Goal: Task Accomplishment & Management: Use online tool/utility

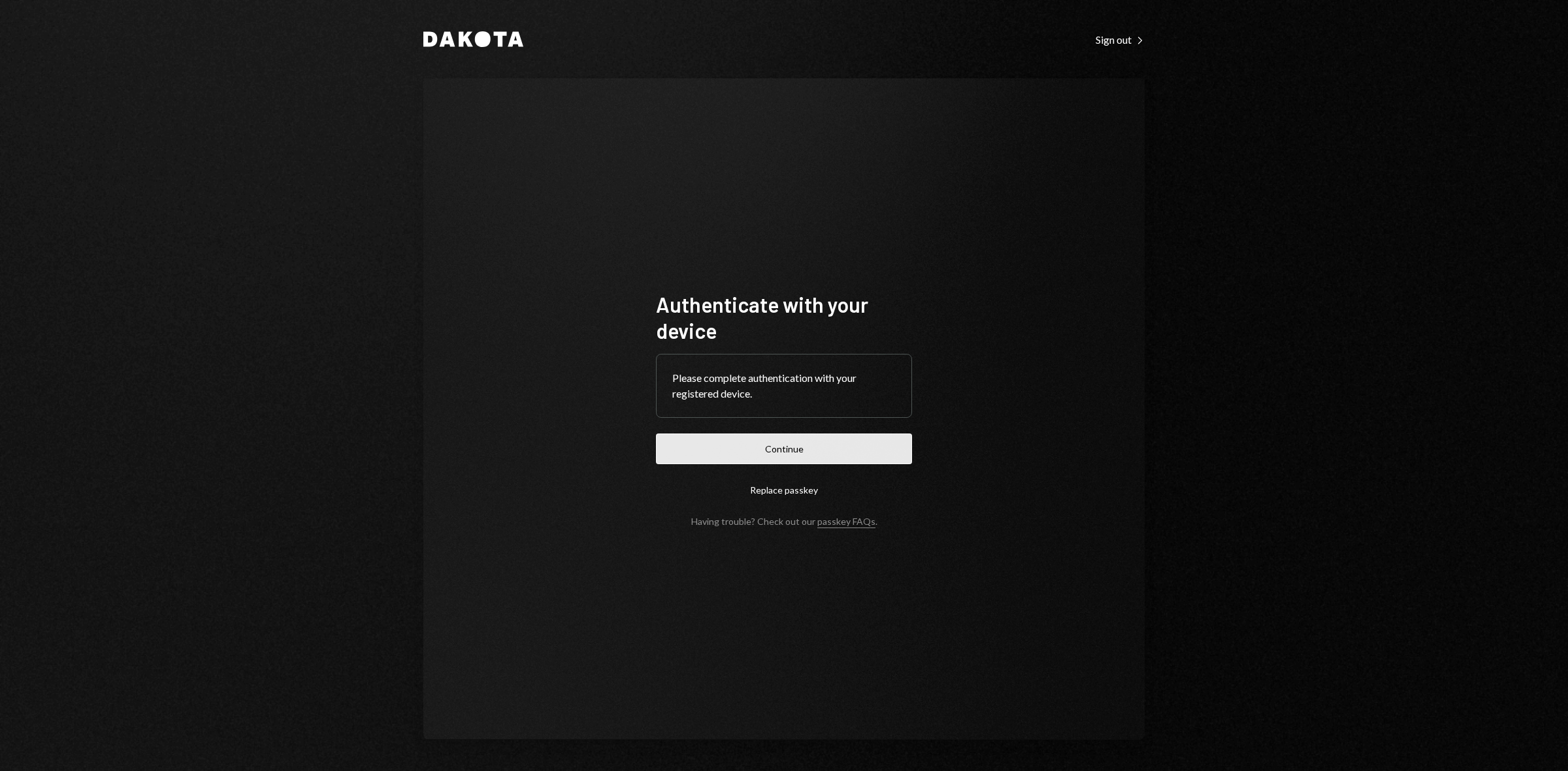
click at [808, 448] on button "Continue" at bounding box center [784, 449] width 256 height 31
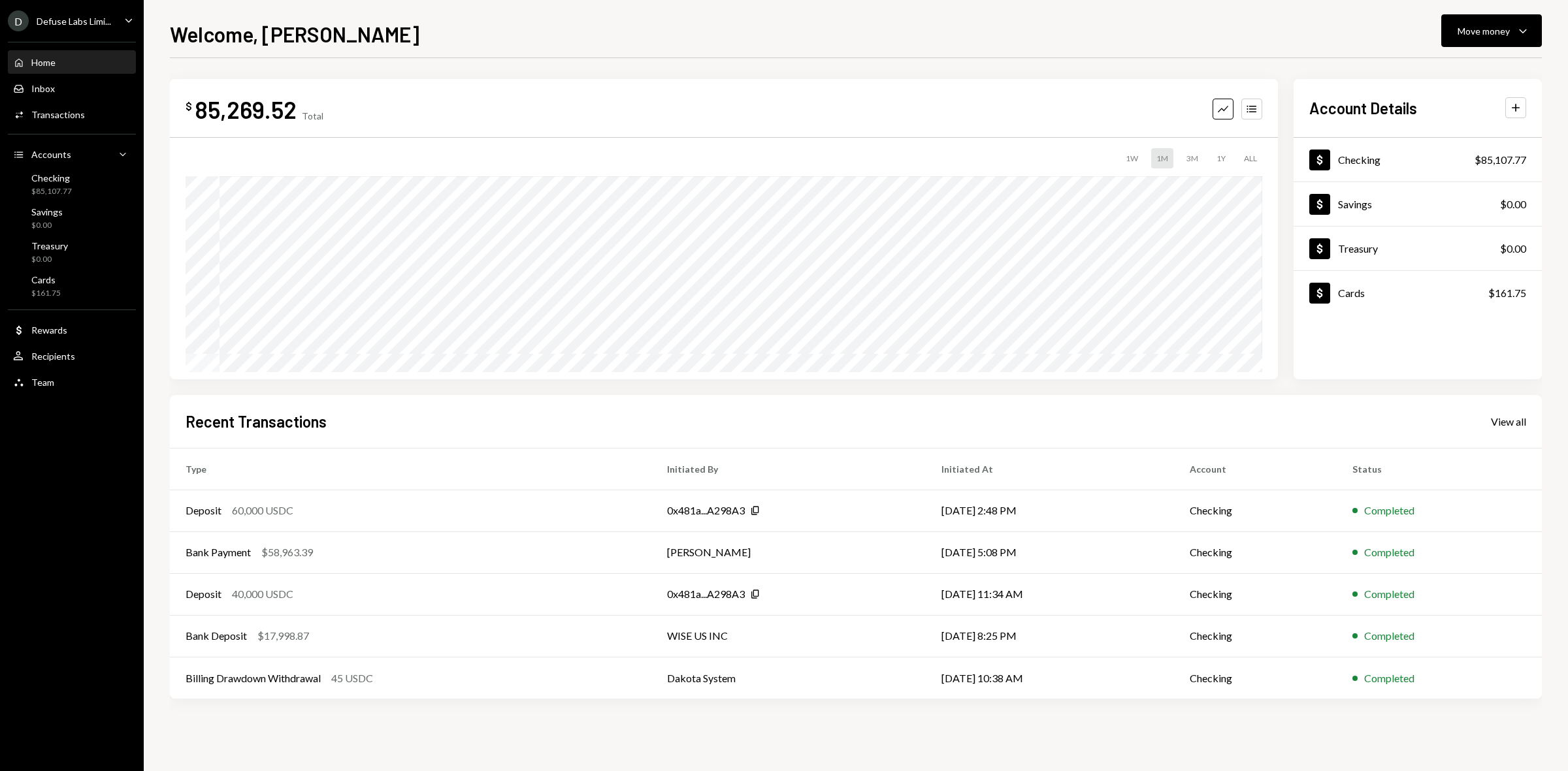
click at [51, 63] on div "Home" at bounding box center [43, 62] width 24 height 11
click at [65, 176] on div "Checking" at bounding box center [51, 178] width 40 height 11
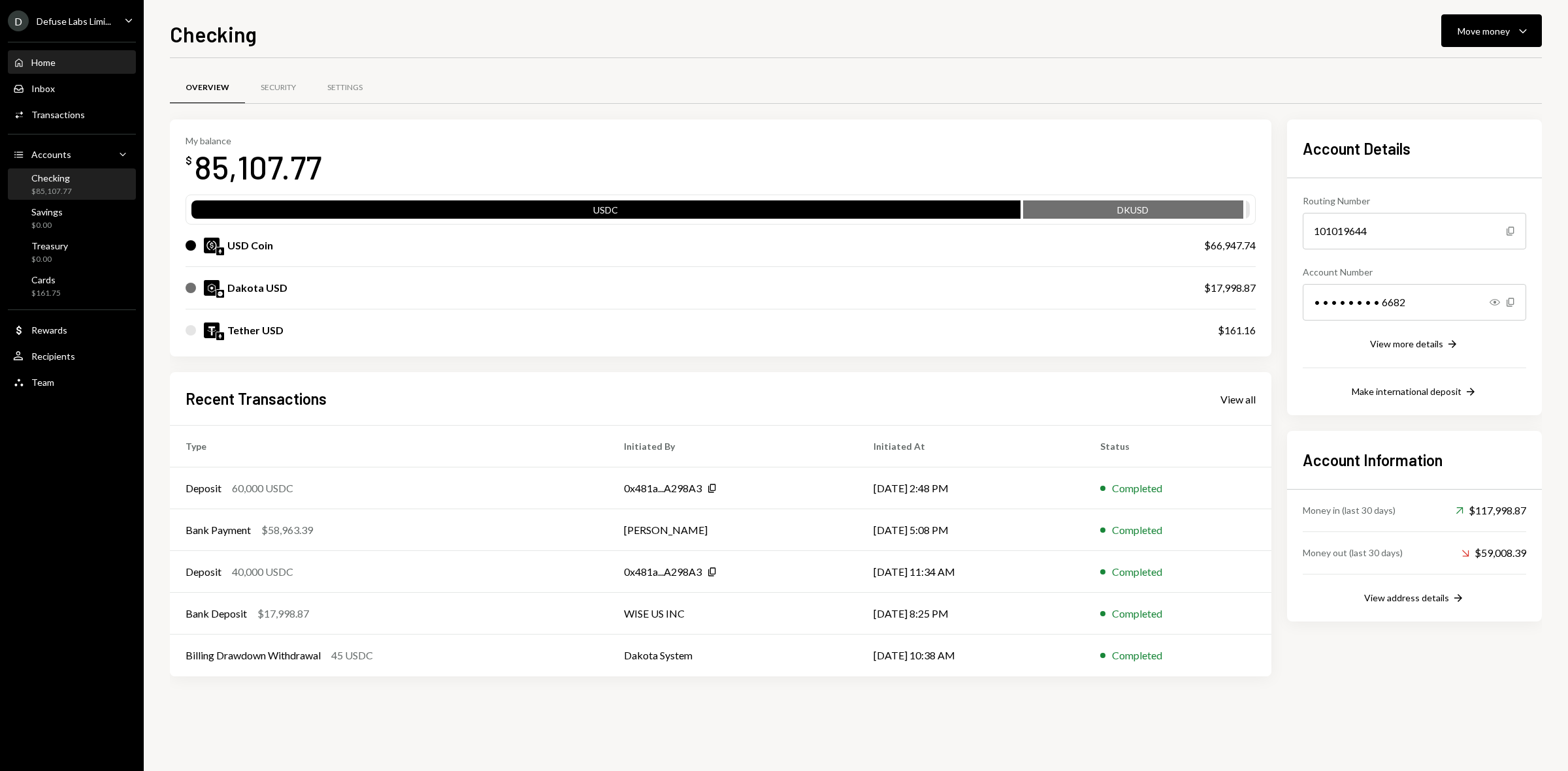
click at [70, 58] on div "Home Home" at bounding box center [72, 63] width 118 height 12
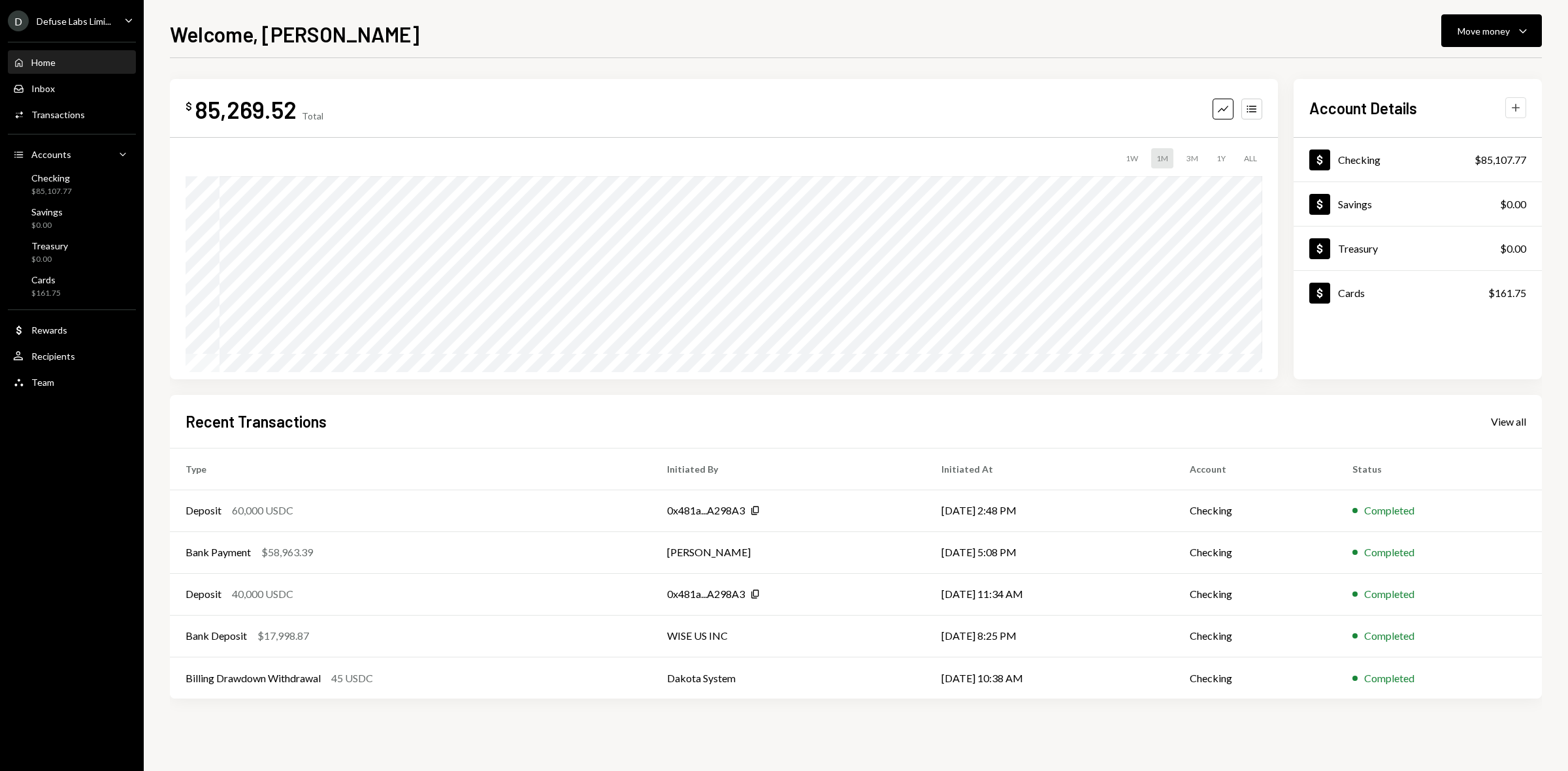
click at [1517, 107] on icon "Plus" at bounding box center [1515, 108] width 13 height 13
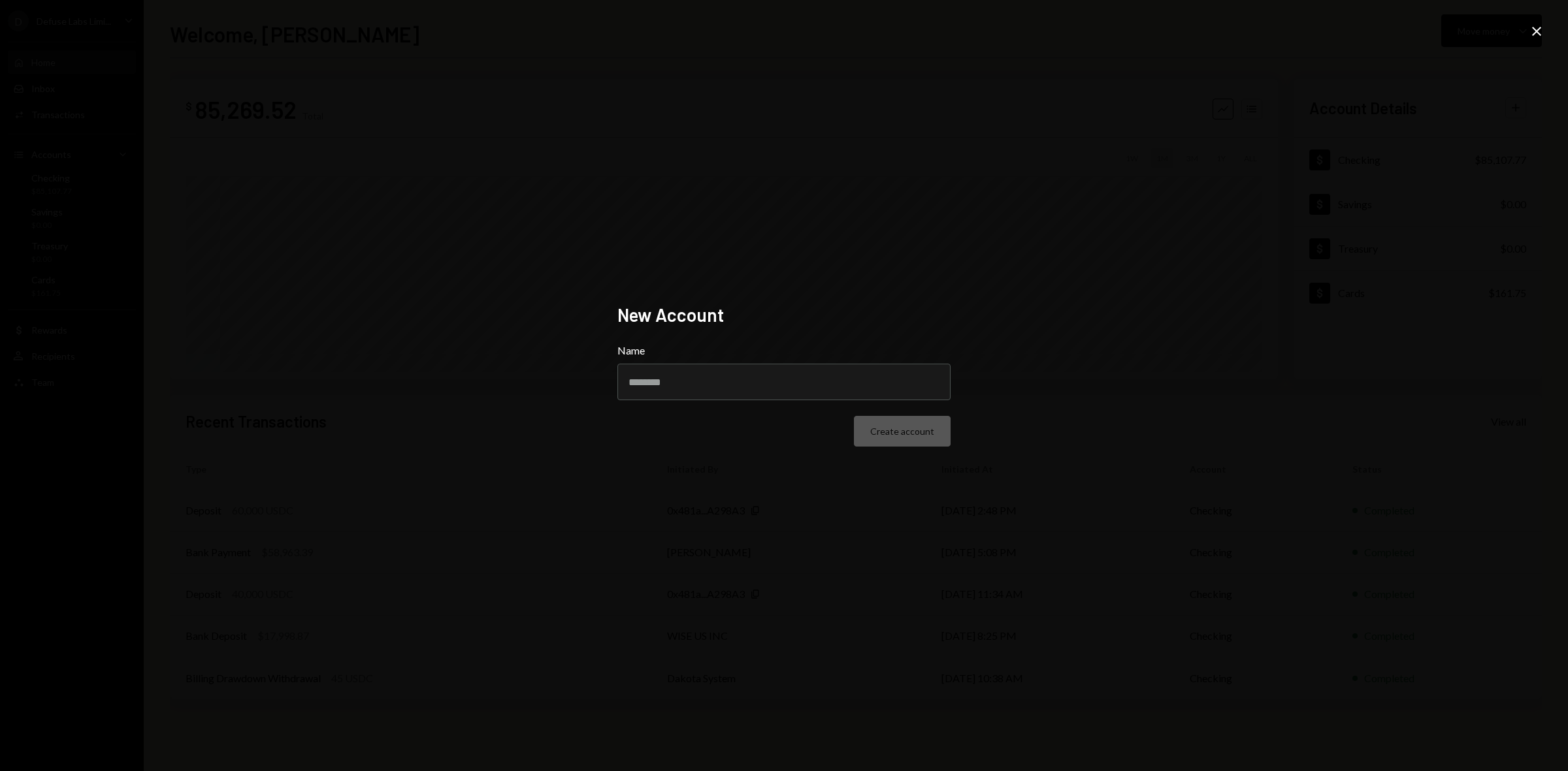
click at [1539, 26] on icon "Close" at bounding box center [1536, 31] width 15 height 15
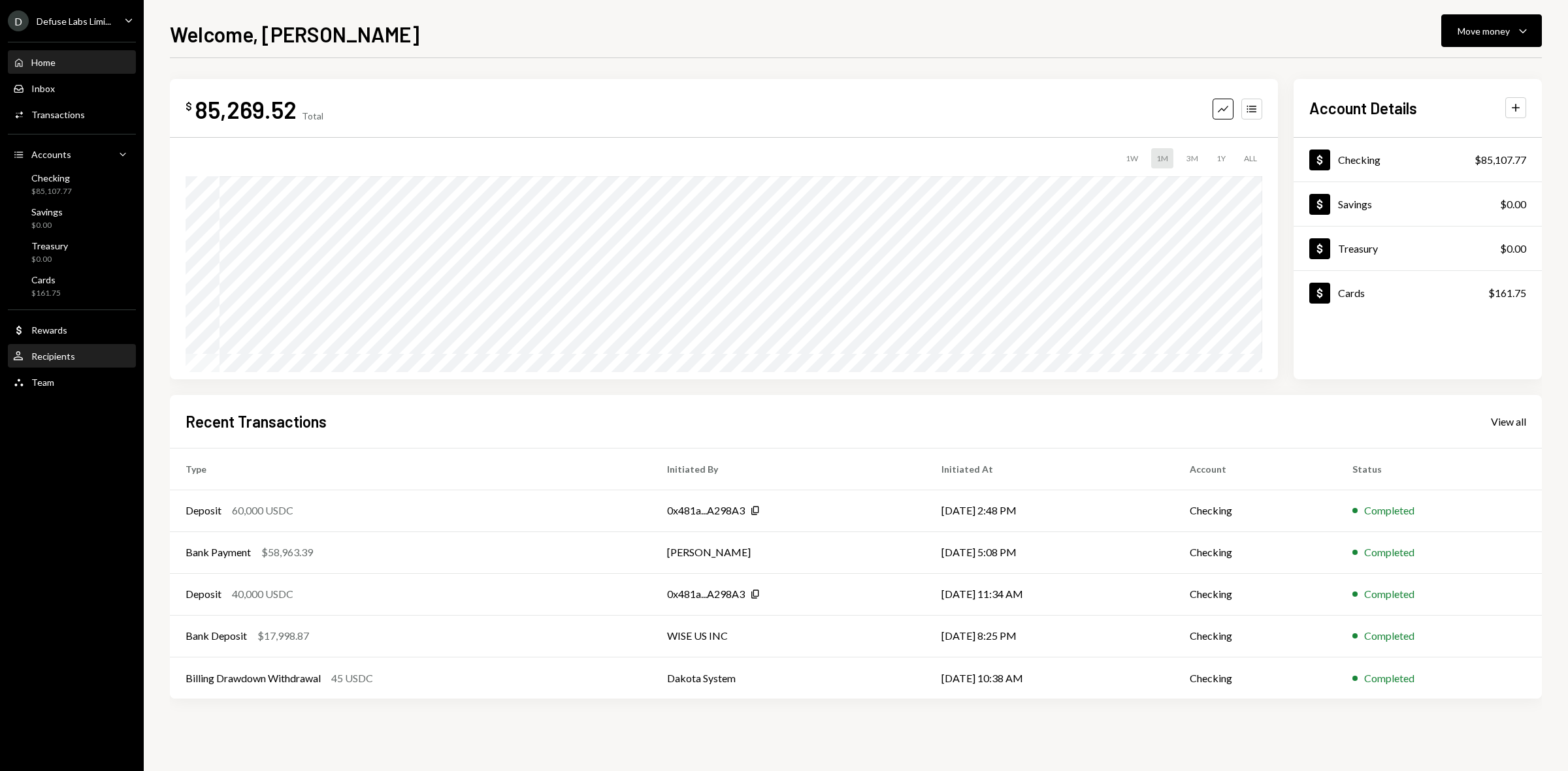
click at [70, 361] on div "Recipients" at bounding box center [53, 356] width 44 height 11
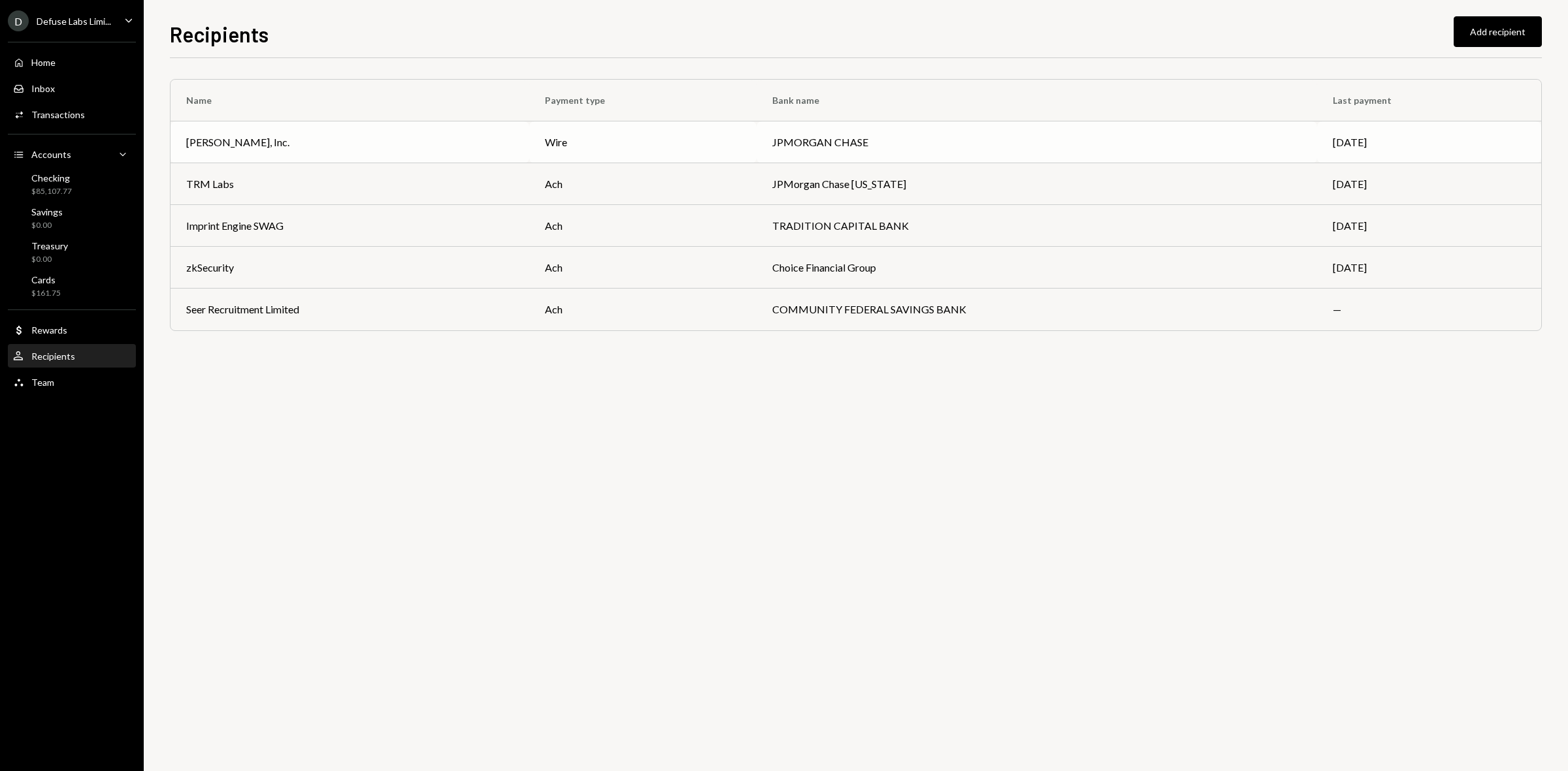
click at [341, 137] on div "Deel, Inc." at bounding box center [349, 142] width 327 height 15
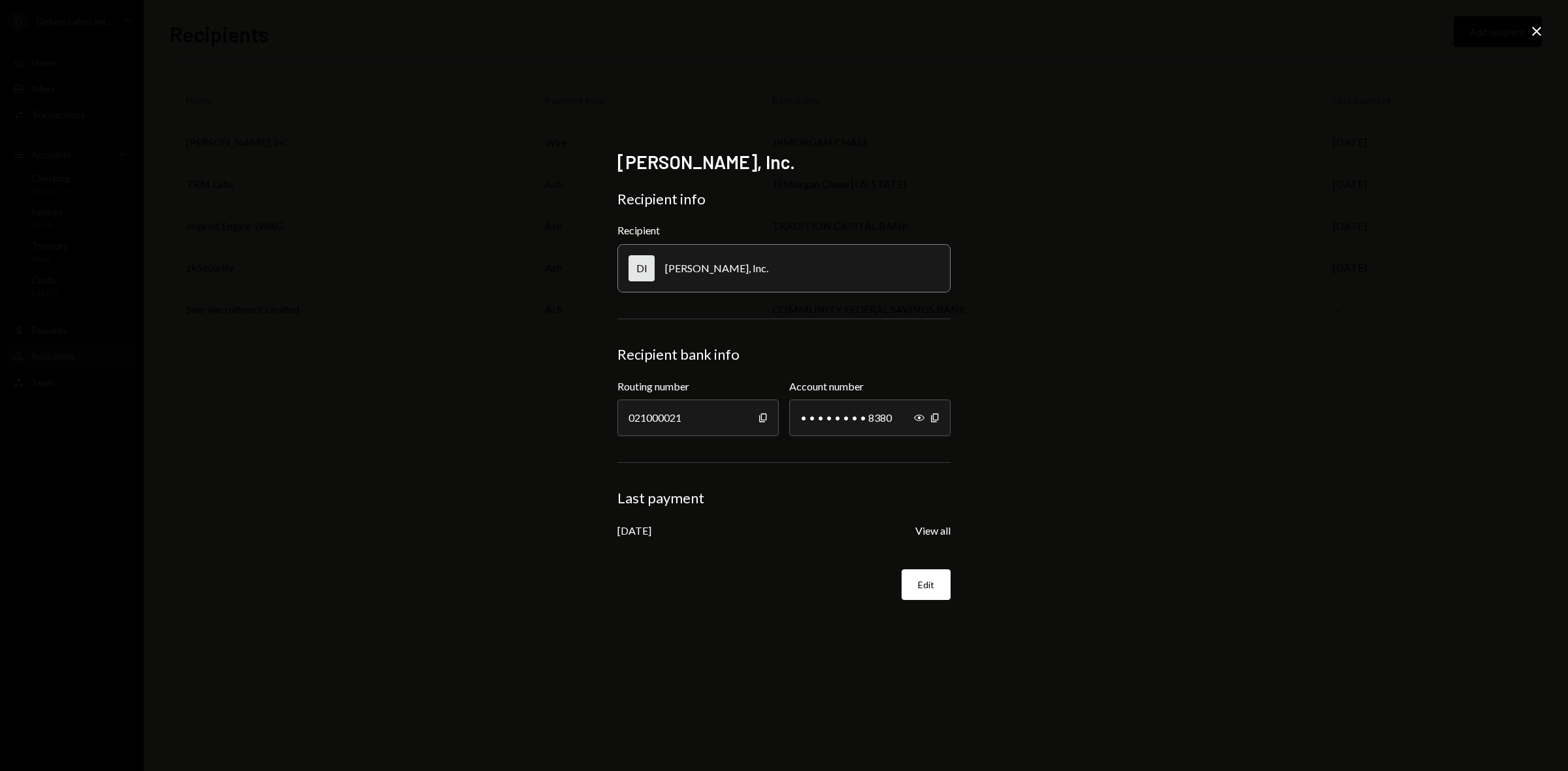
click at [1294, 235] on div "Deel, Inc. Recipient info Recipient DI Deel, Inc. Recipient bank info Routing n…" at bounding box center [784, 386] width 1568 height 771
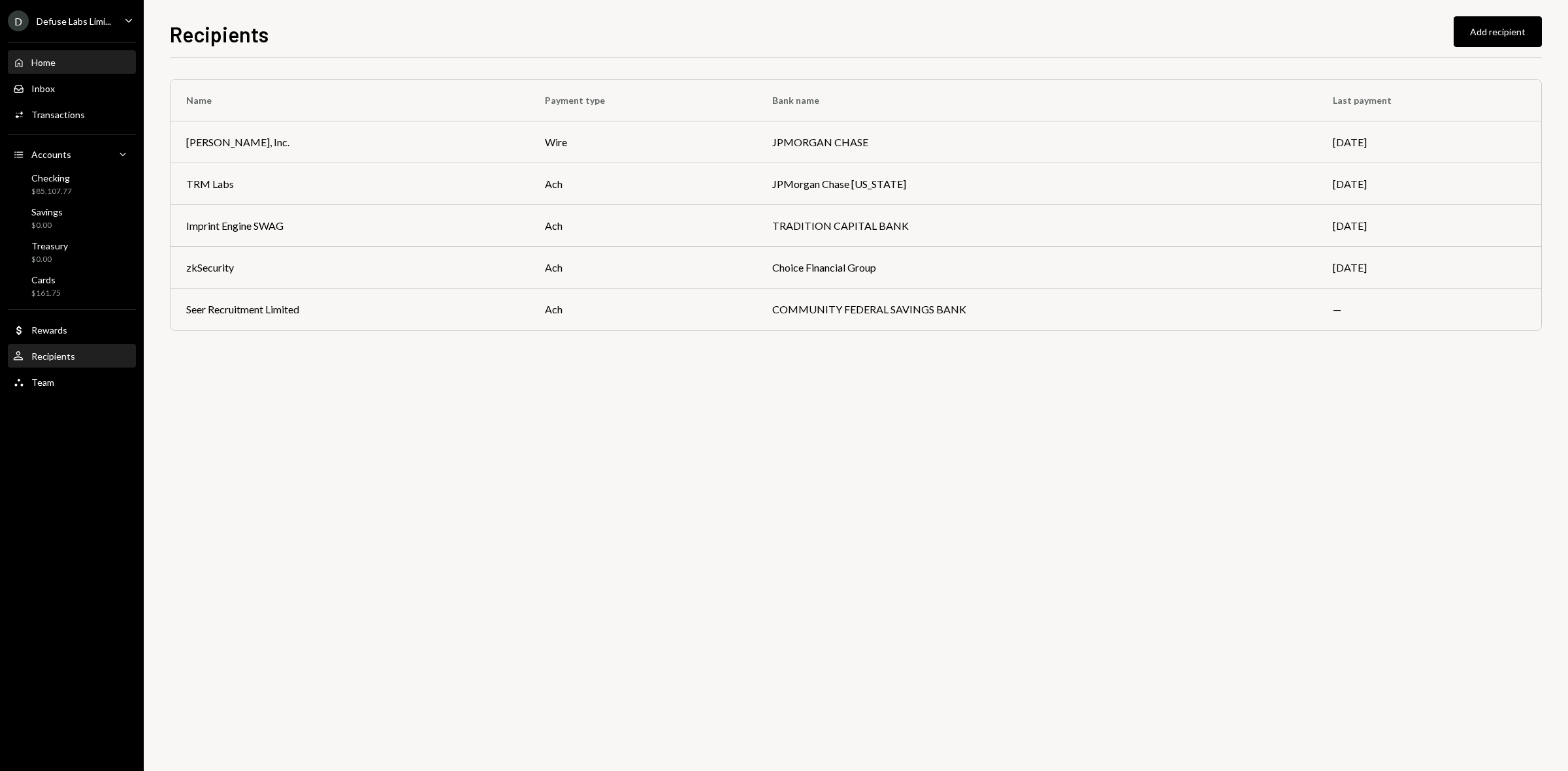
click at [36, 65] on div "Home" at bounding box center [43, 62] width 24 height 11
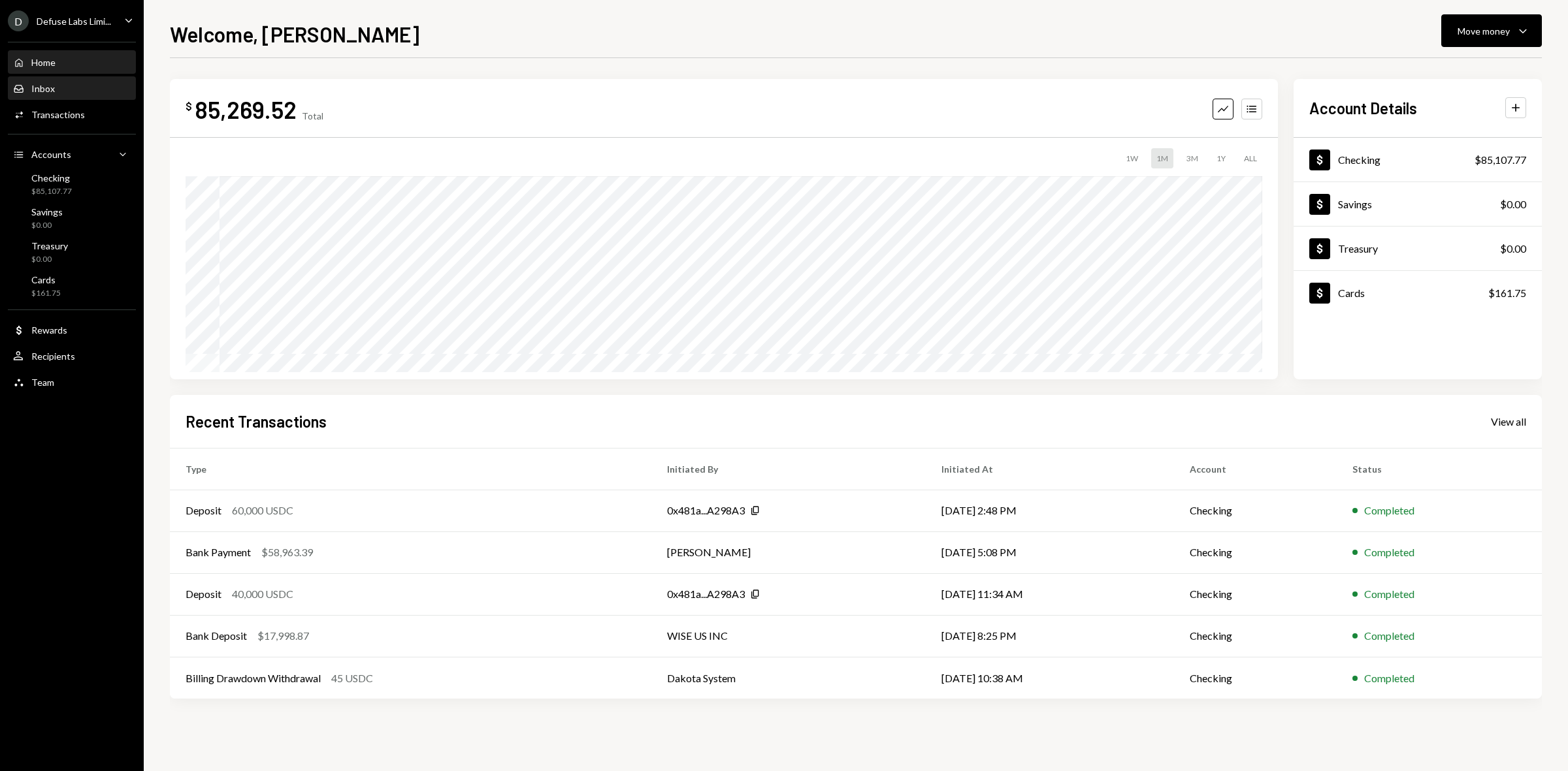
click at [50, 92] on div "Inbox" at bounding box center [43, 88] width 23 height 11
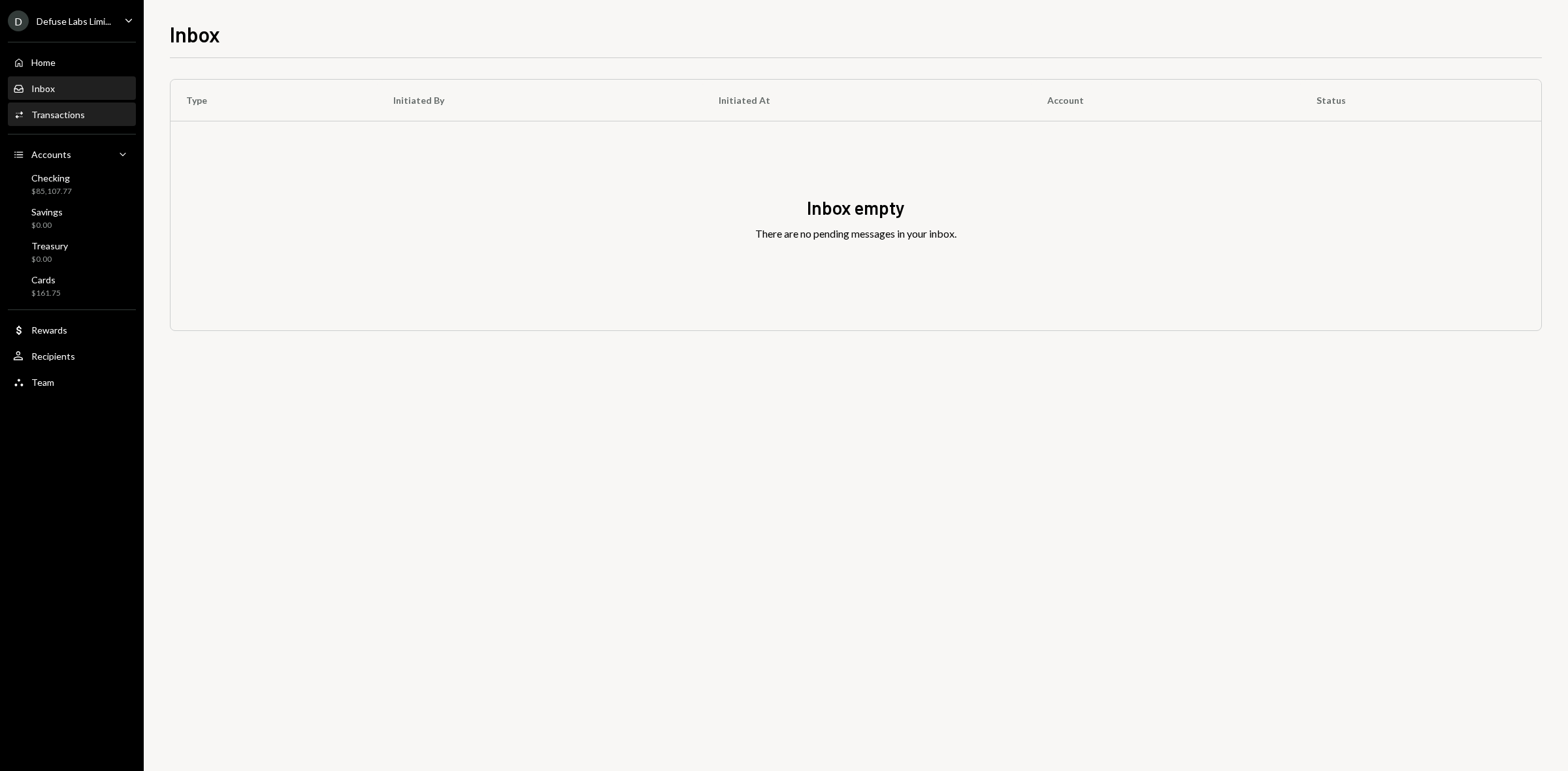
click at [54, 116] on div "Transactions" at bounding box center [58, 114] width 53 height 11
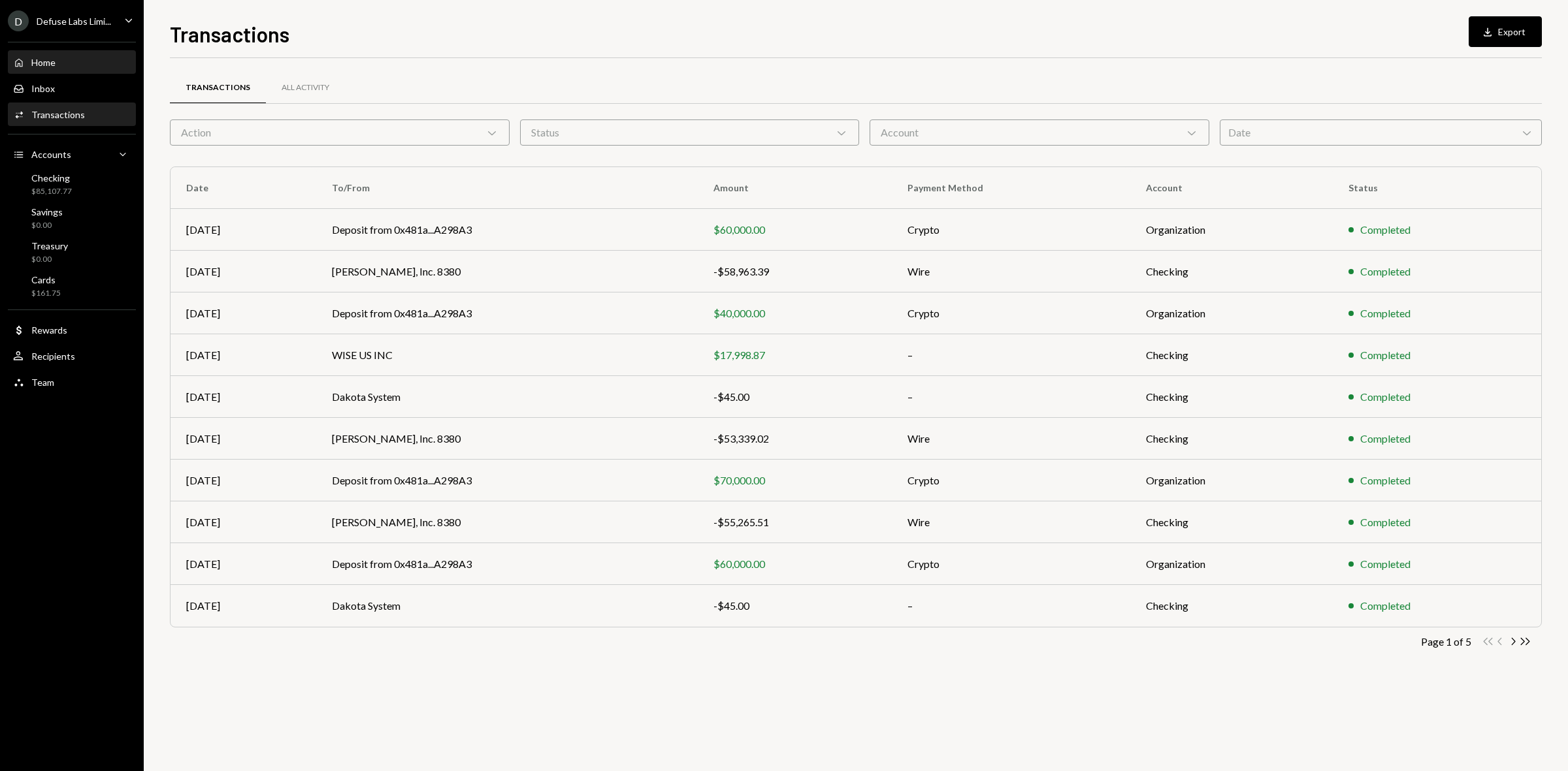
click at [53, 67] on div "Home Home" at bounding box center [34, 63] width 42 height 12
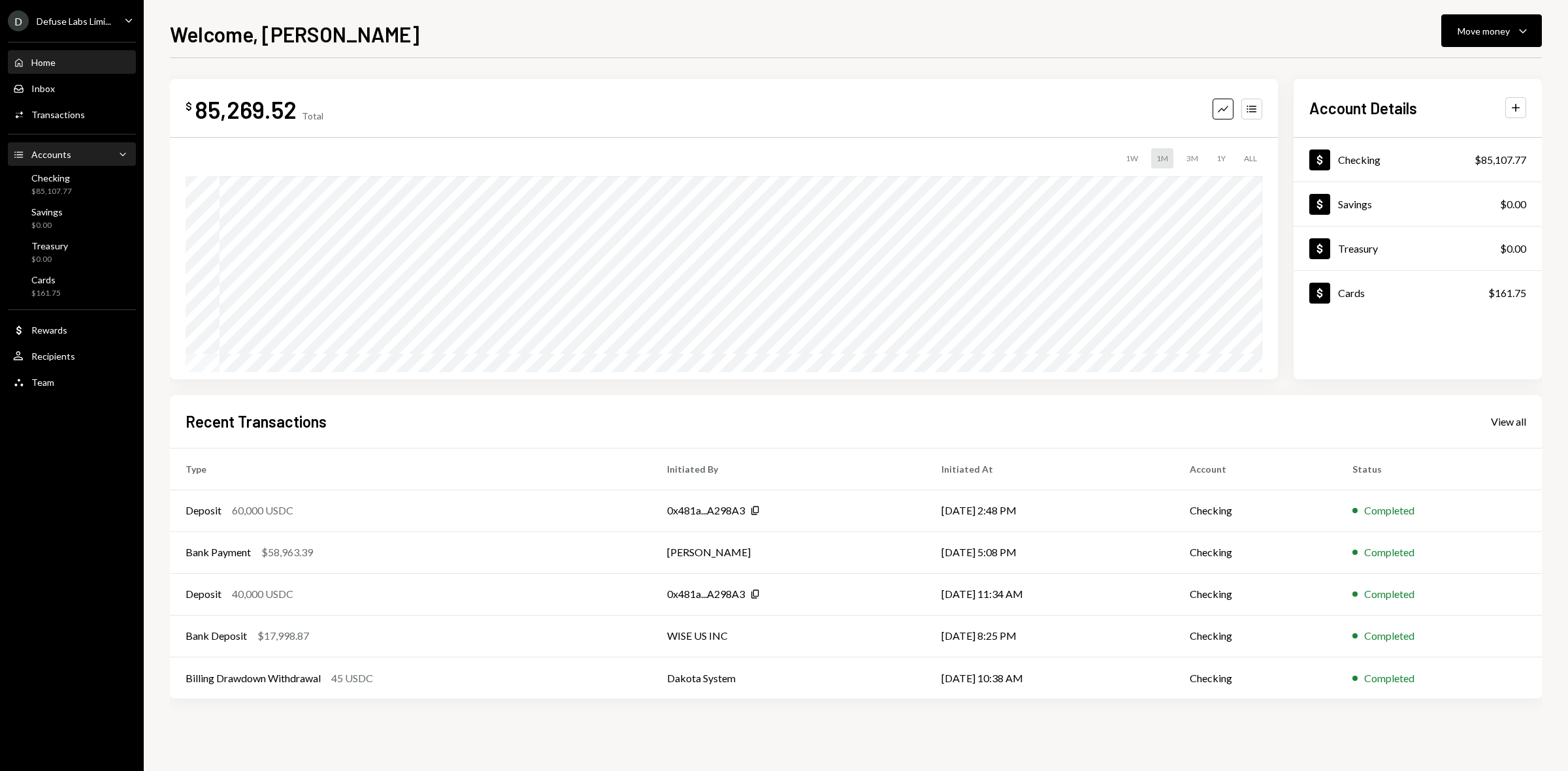
click at [66, 152] on div "Accounts" at bounding box center [51, 154] width 40 height 11
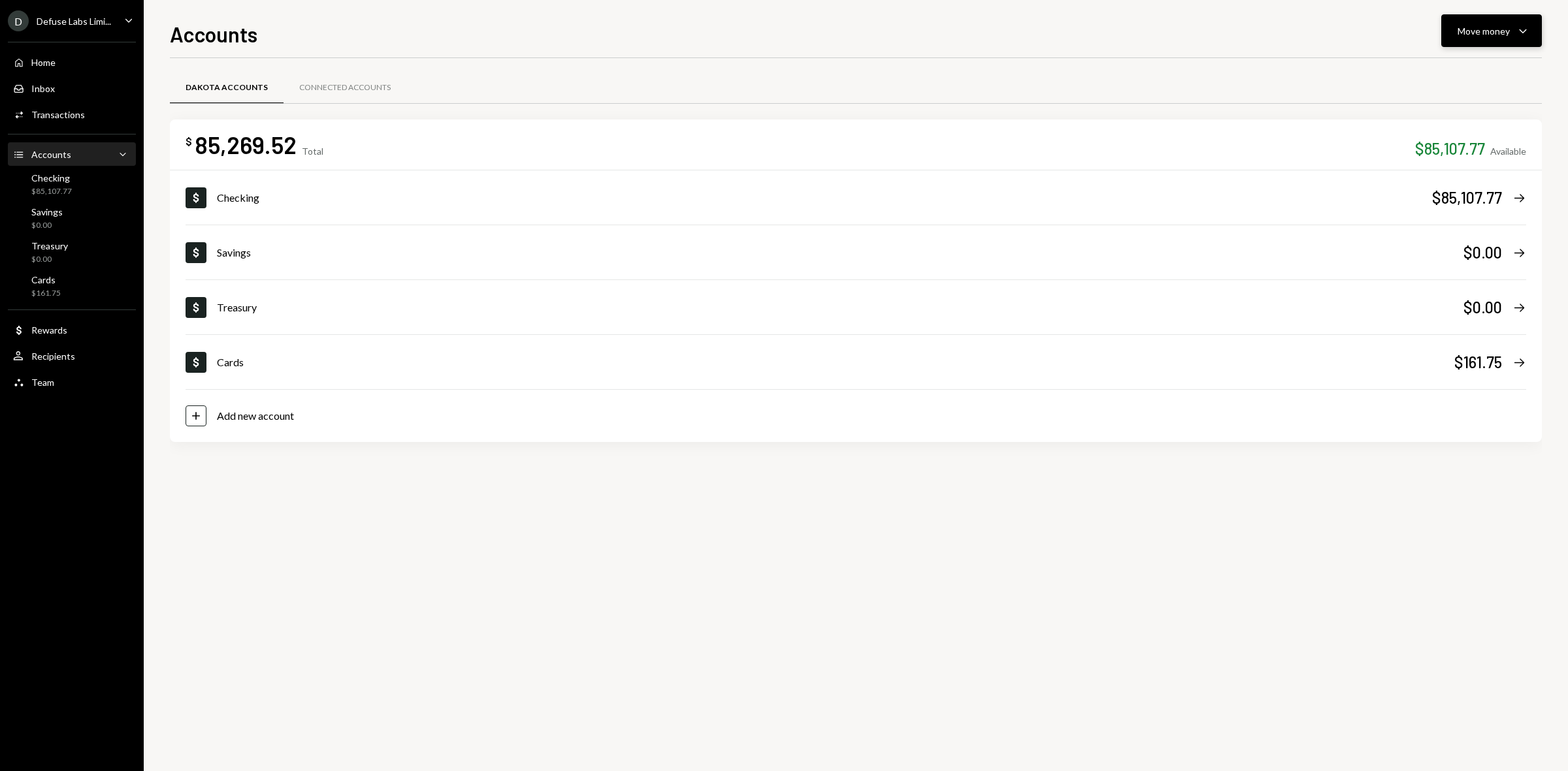
click at [1504, 26] on div "Move money" at bounding box center [1483, 31] width 52 height 14
click at [1474, 98] on div "Transfer" at bounding box center [1481, 100] width 95 height 14
click at [1502, 41] on button "Move money Caret Down" at bounding box center [1490, 31] width 100 height 33
click at [1454, 72] on div "Send" at bounding box center [1481, 70] width 95 height 14
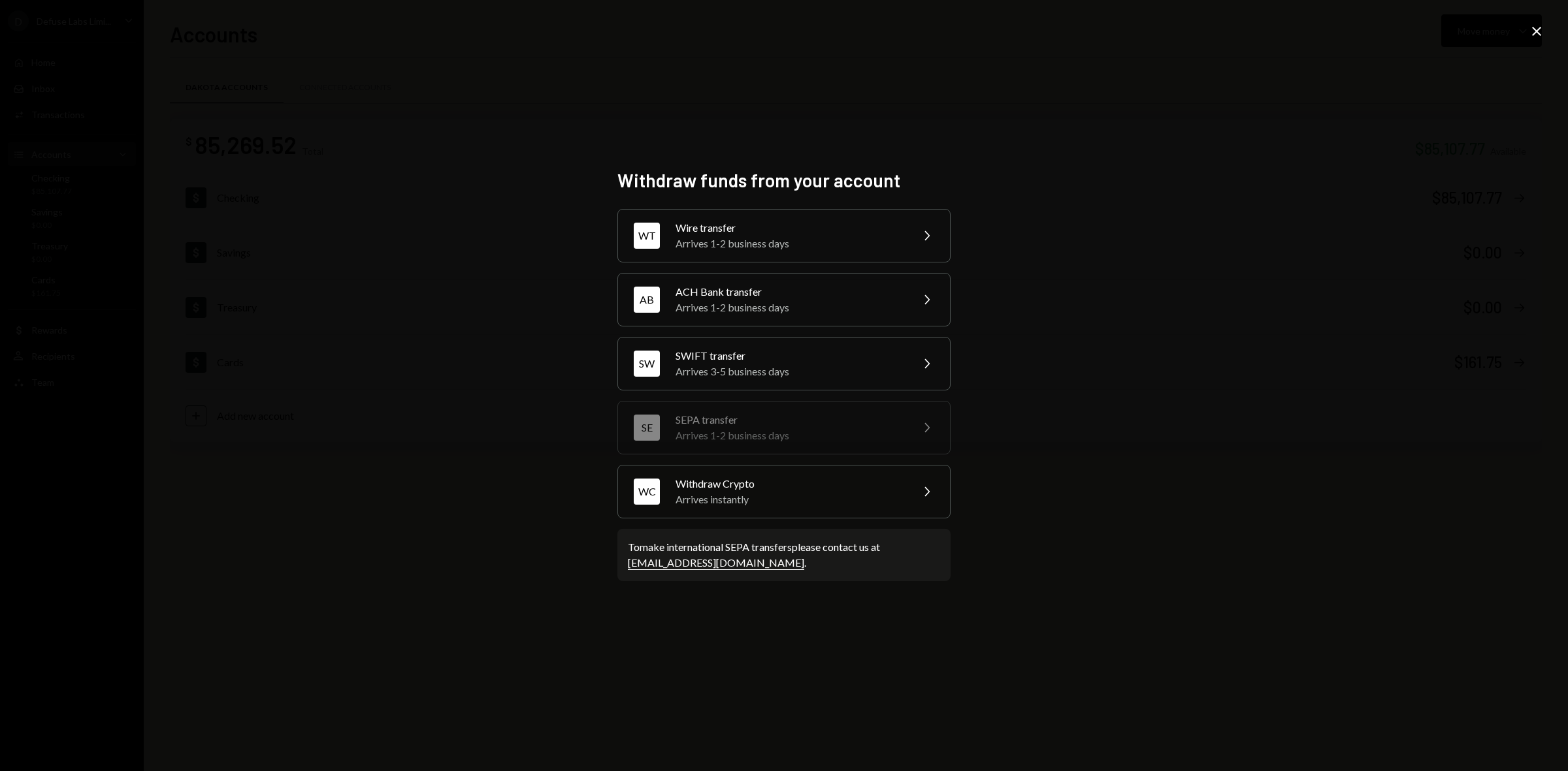
click at [730, 236] on div "Arrives 1-2 business days" at bounding box center [789, 243] width 228 height 15
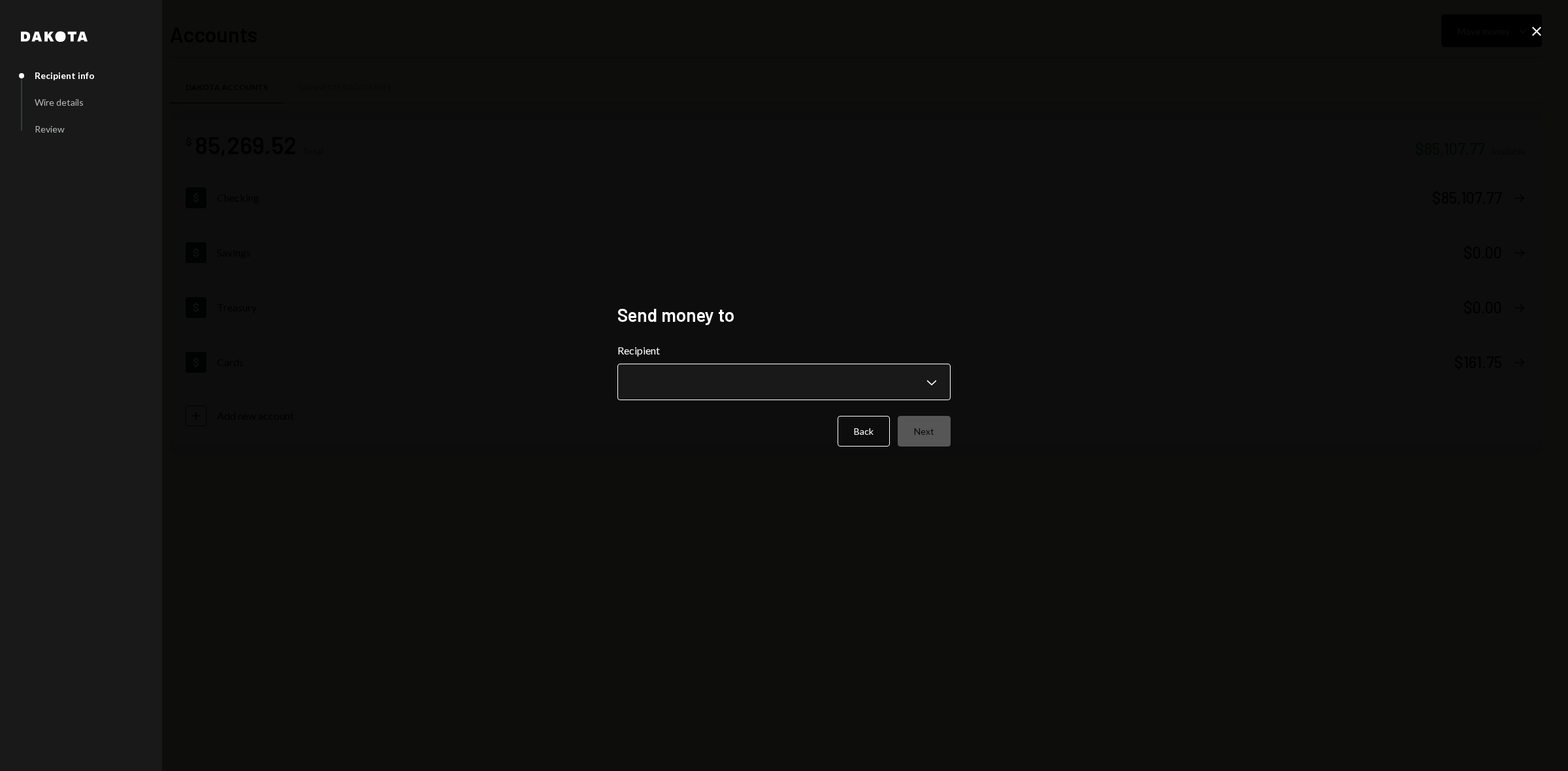
click at [827, 374] on body "**********" at bounding box center [784, 386] width 1568 height 771
select select "**********"
click at [929, 429] on button "Next" at bounding box center [924, 432] width 53 height 31
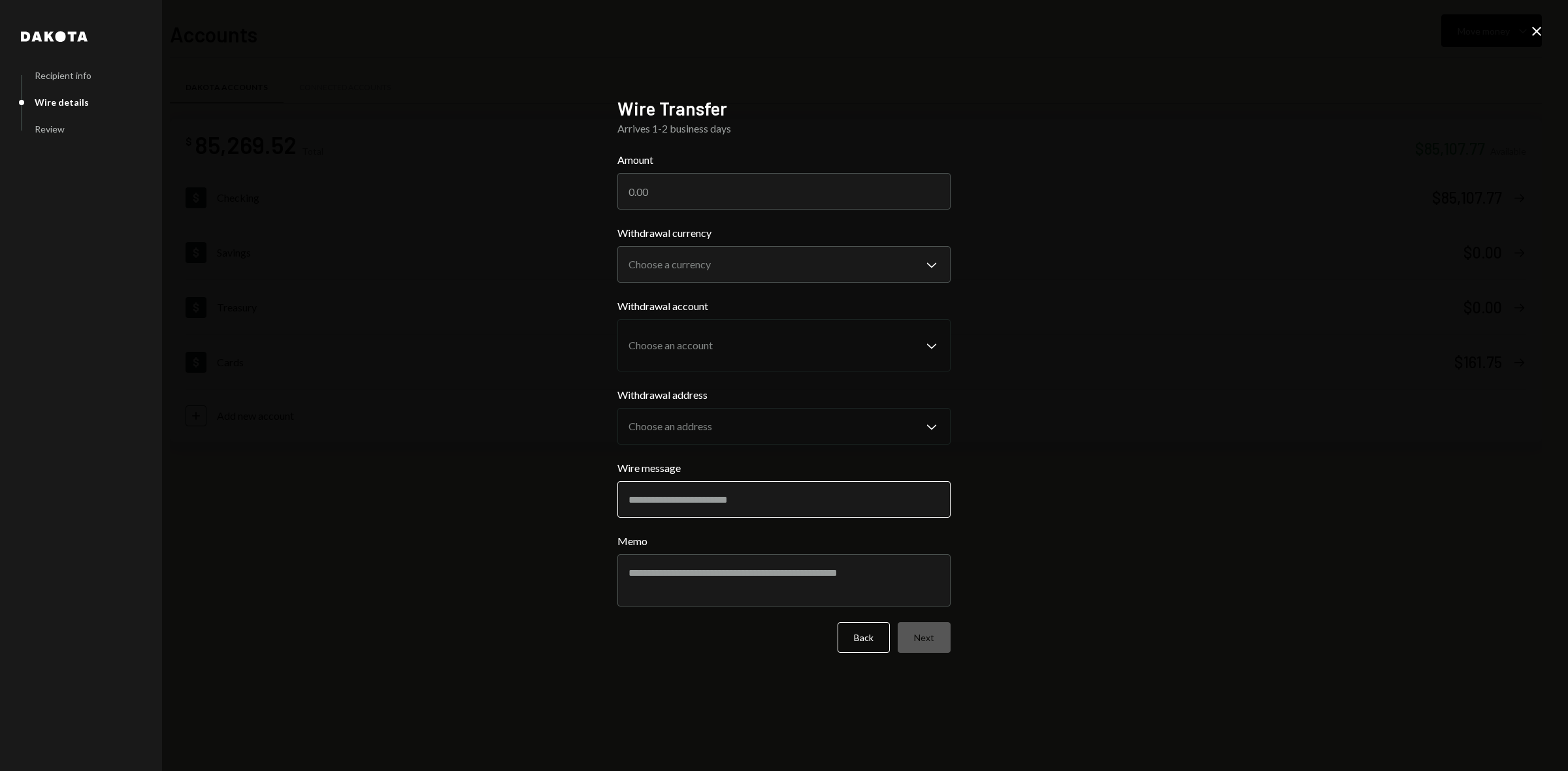
click at [669, 503] on input "Wire message" at bounding box center [784, 500] width 333 height 37
paste input "**********"
type input "**********"
click at [680, 187] on input "Amount" at bounding box center [784, 192] width 333 height 37
paste input "50816.73"
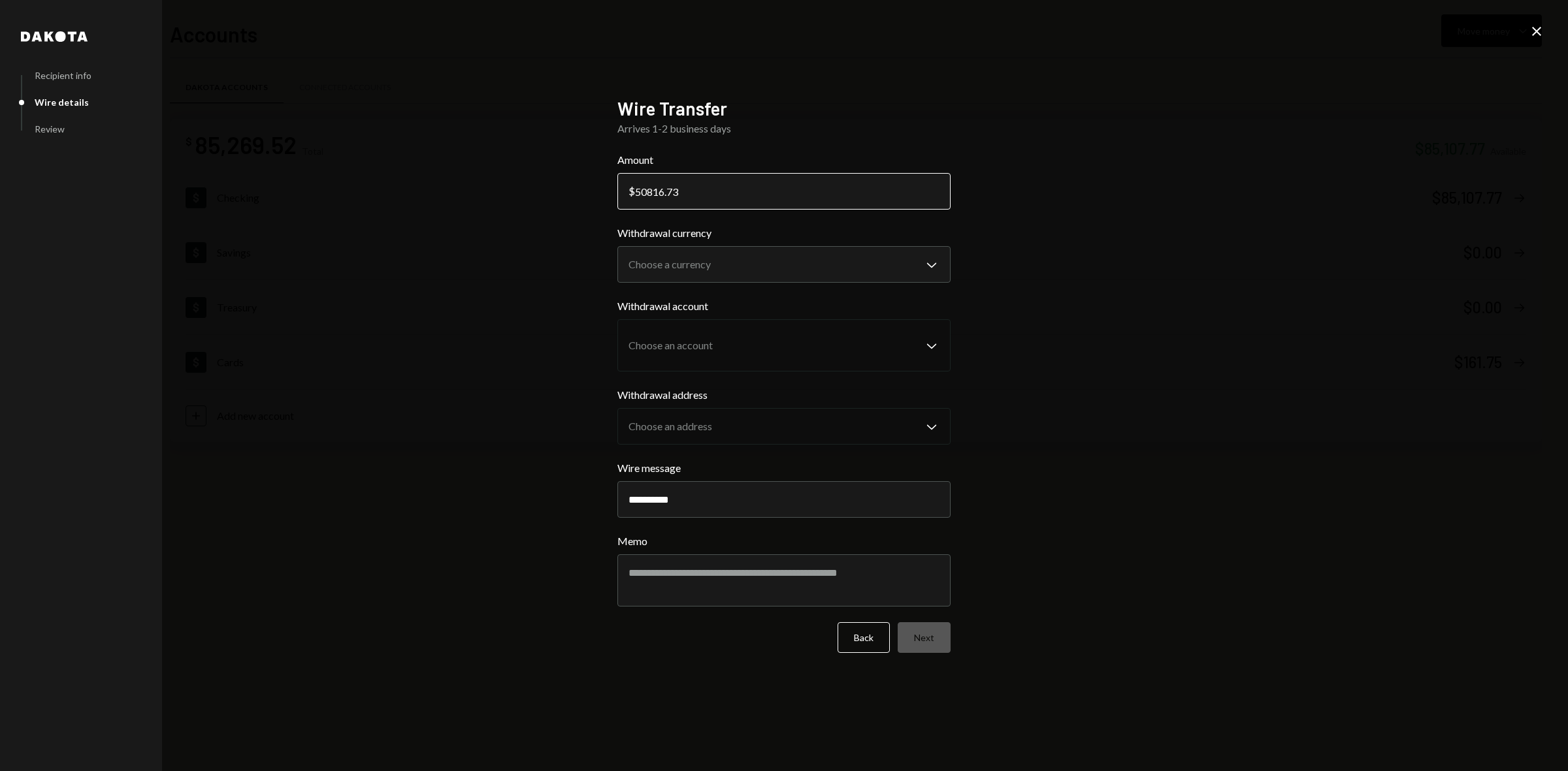
click at [635, 197] on input "50816.73" at bounding box center [784, 192] width 333 height 37
type input "50816.73"
click at [680, 258] on body "**********" at bounding box center [784, 386] width 1568 height 771
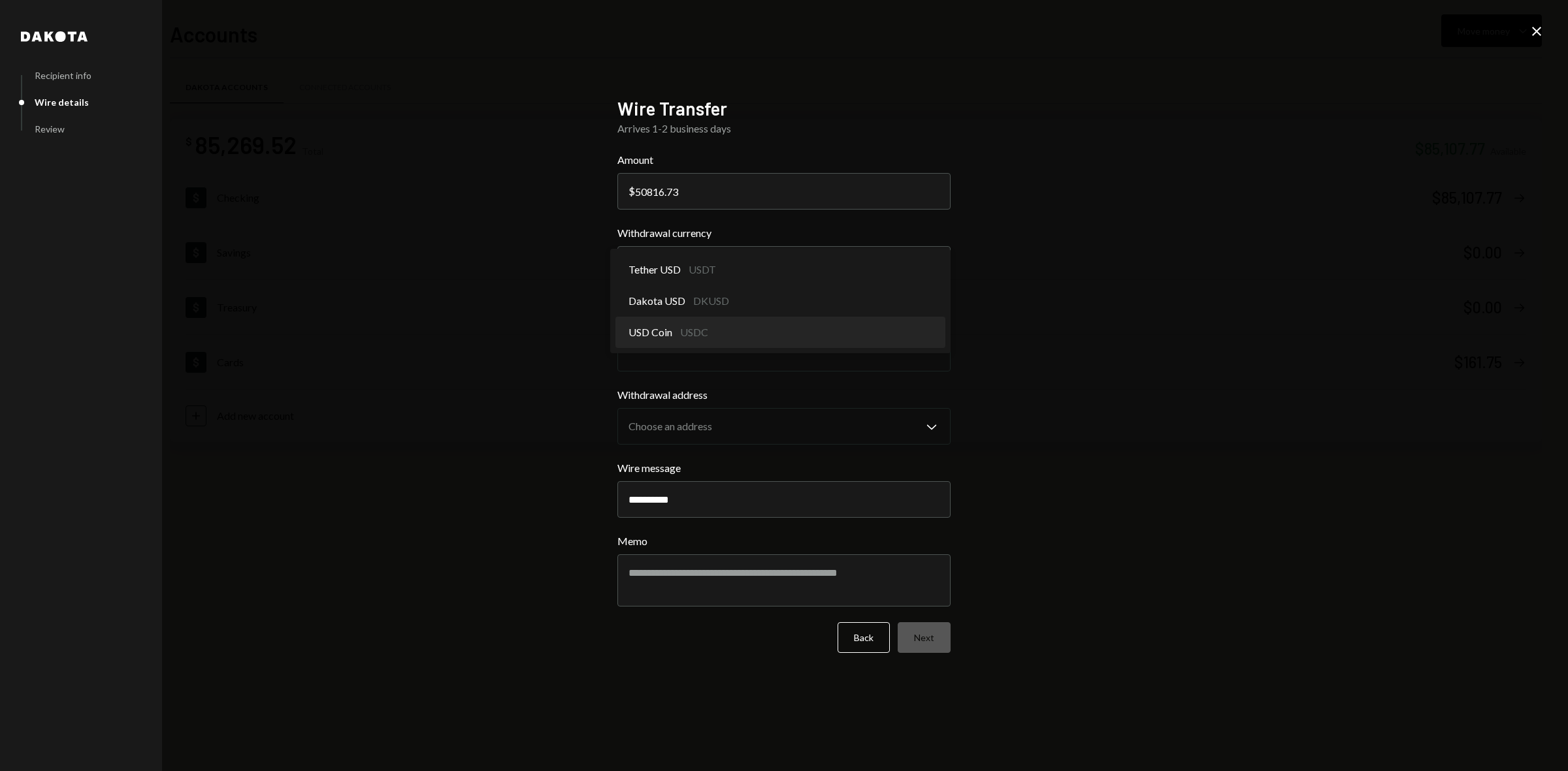
select select "****"
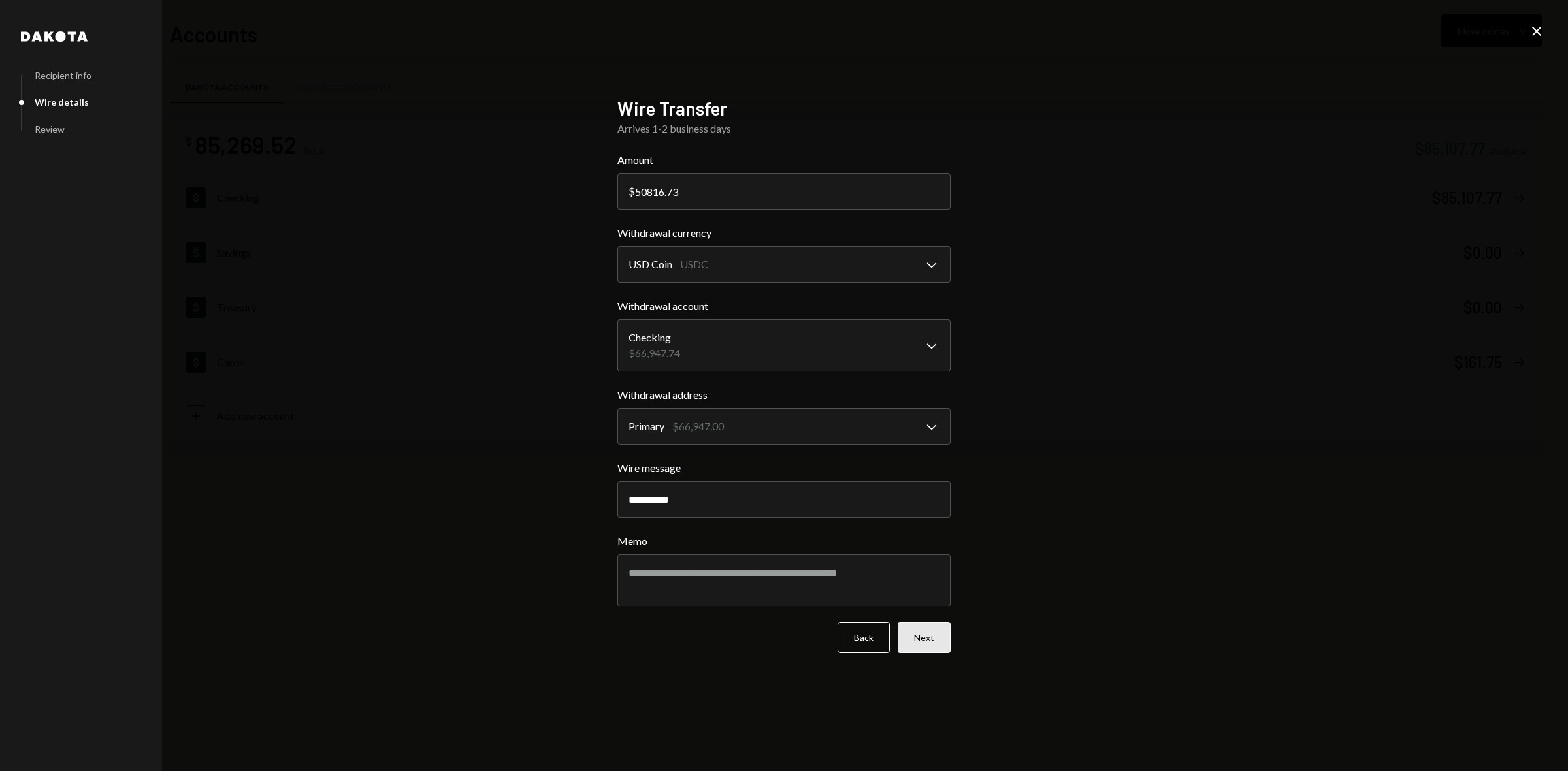
click at [922, 637] on button "Next" at bounding box center [924, 638] width 53 height 31
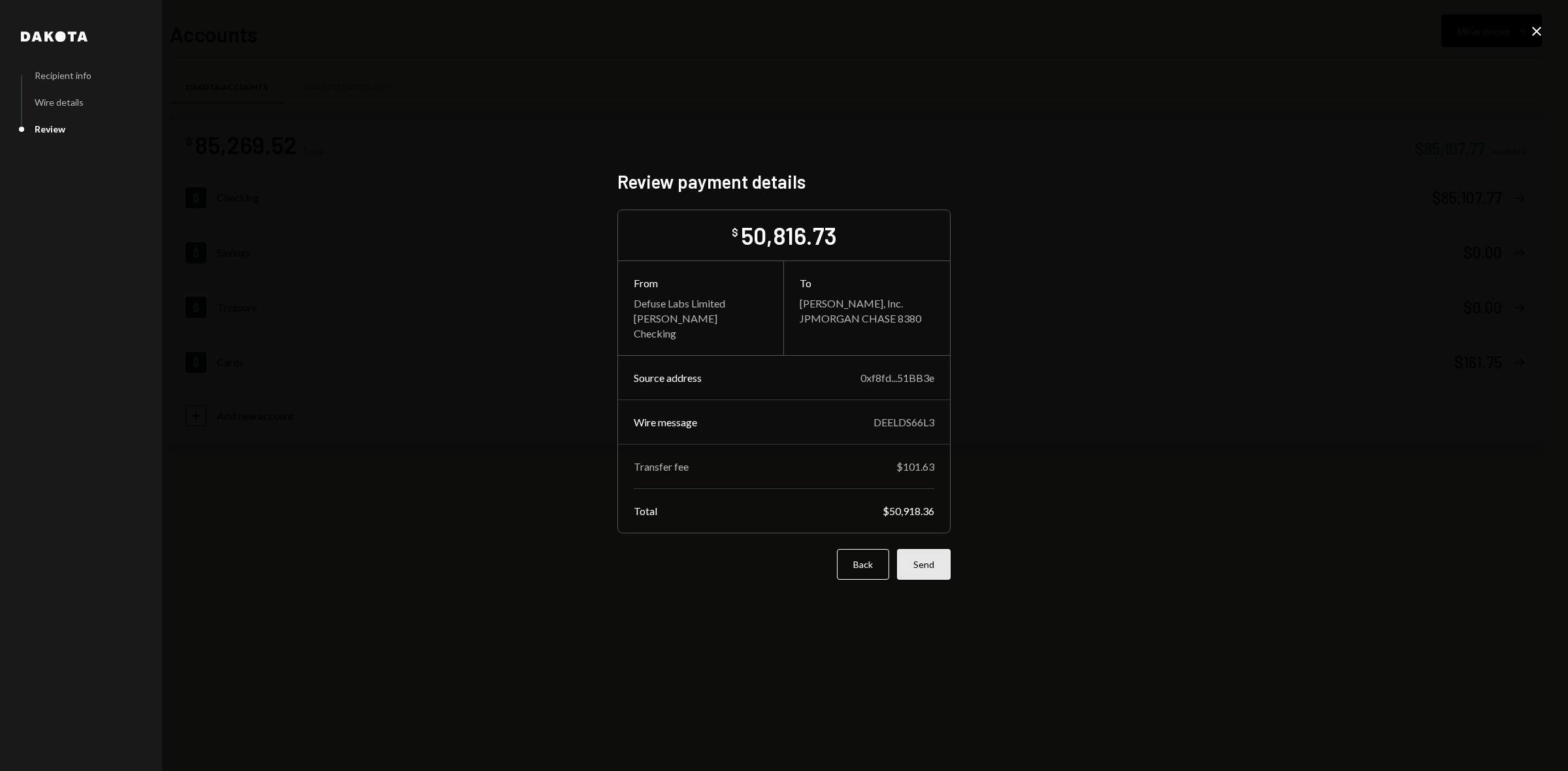
click at [929, 580] on button "Send" at bounding box center [923, 565] width 53 height 31
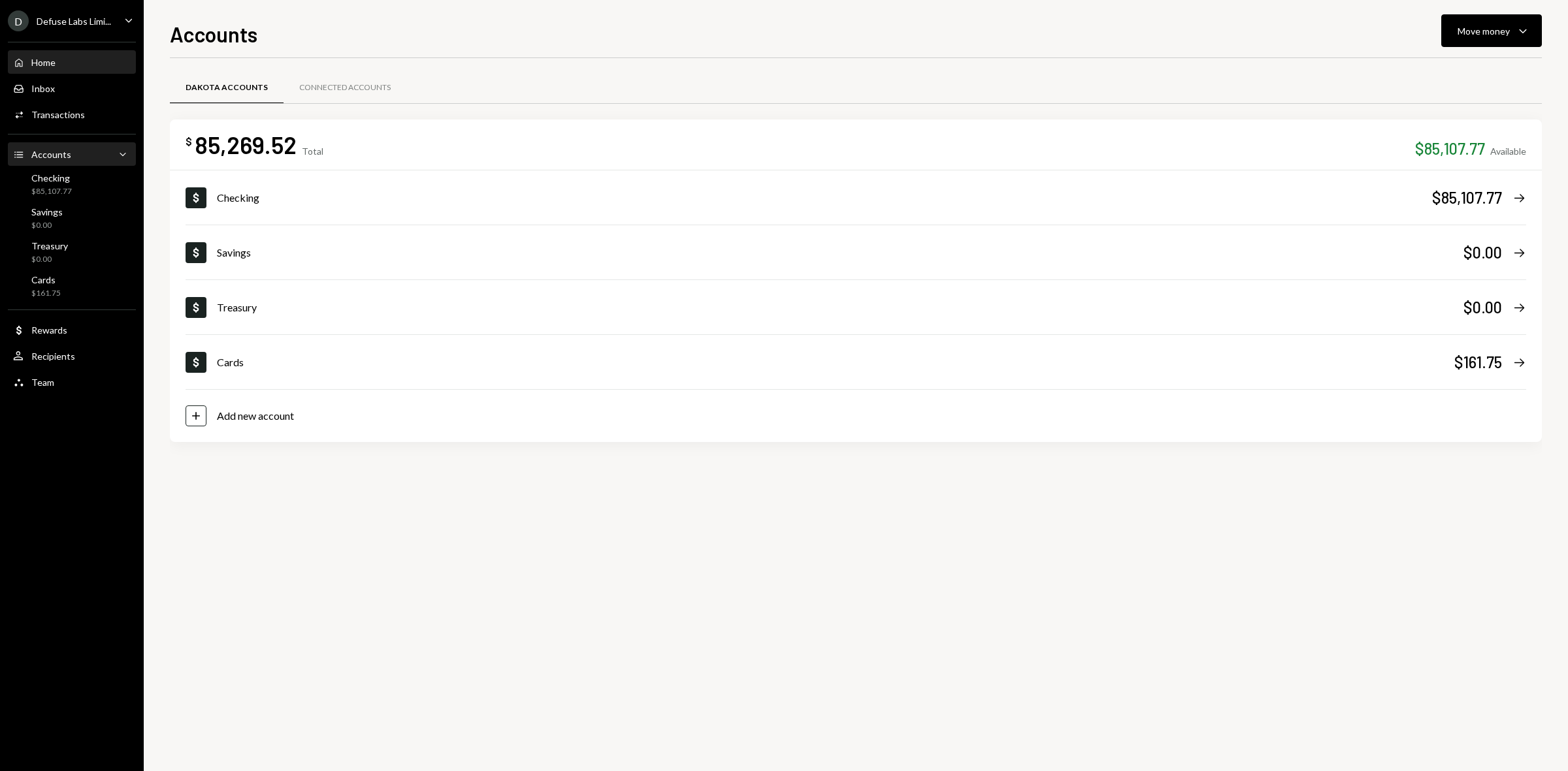
click at [44, 67] on div "Home" at bounding box center [43, 62] width 24 height 11
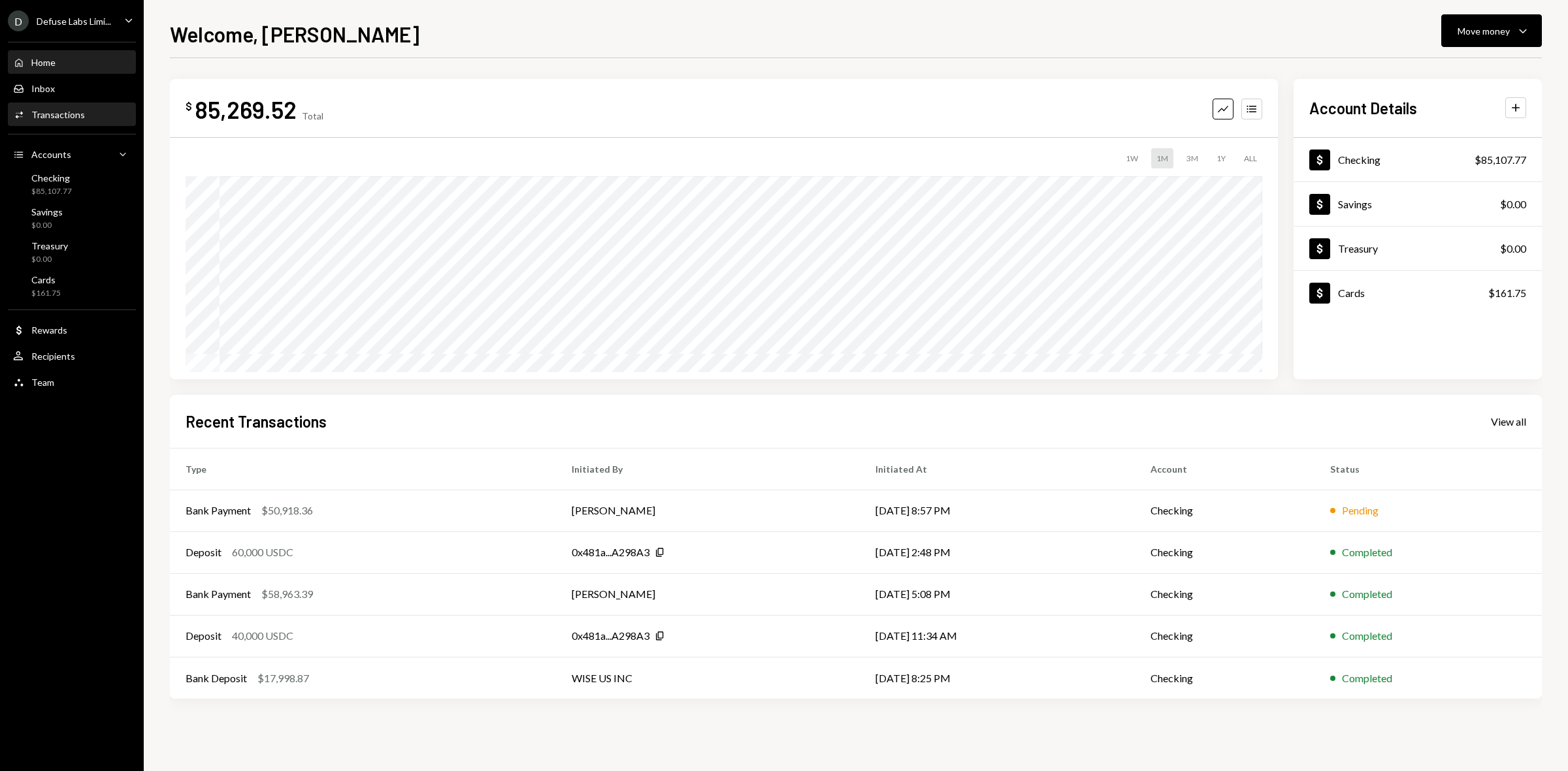
click at [56, 113] on div "Transactions" at bounding box center [58, 114] width 53 height 11
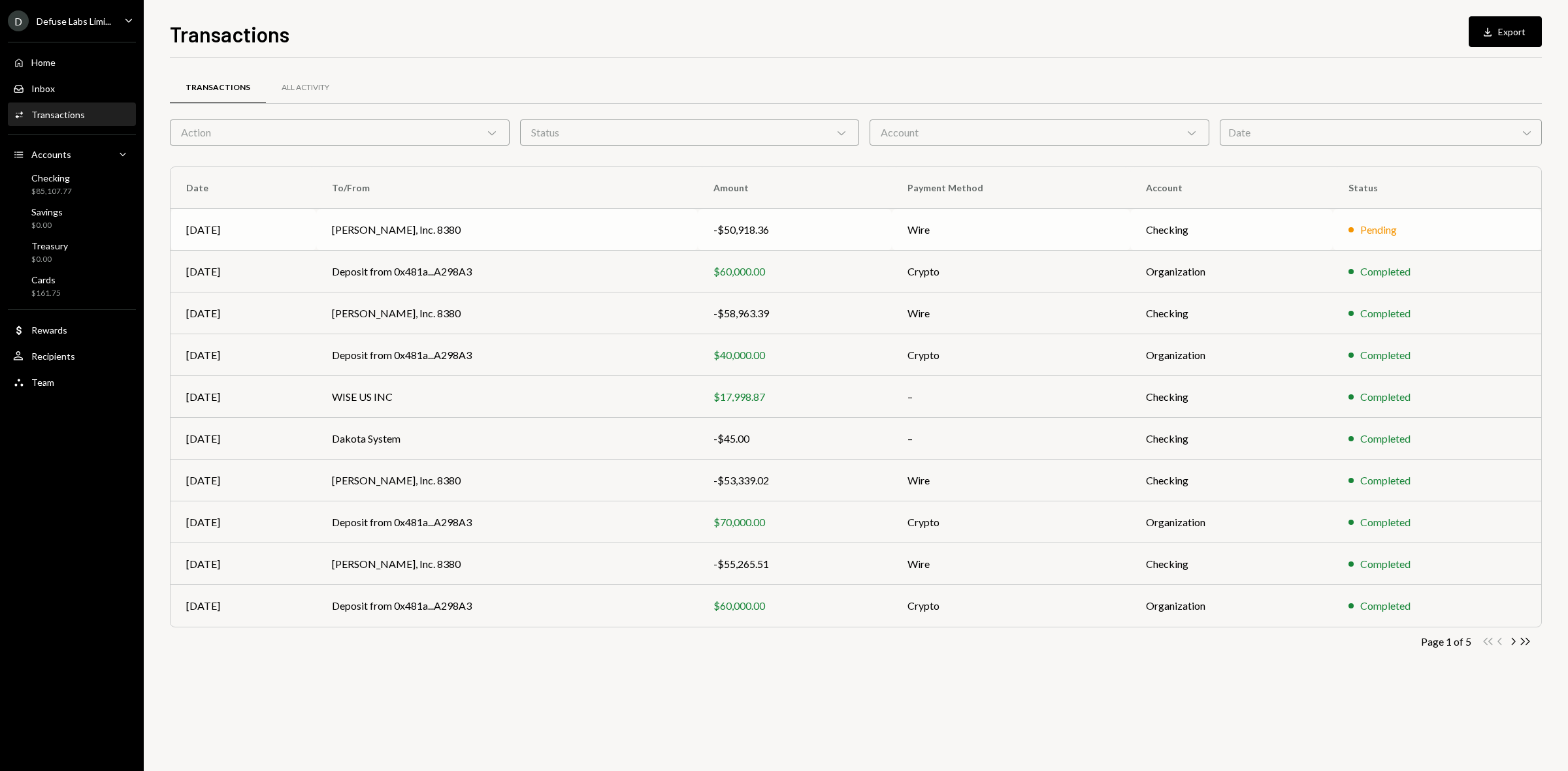
click at [1235, 217] on td "Checking" at bounding box center [1231, 230] width 203 height 42
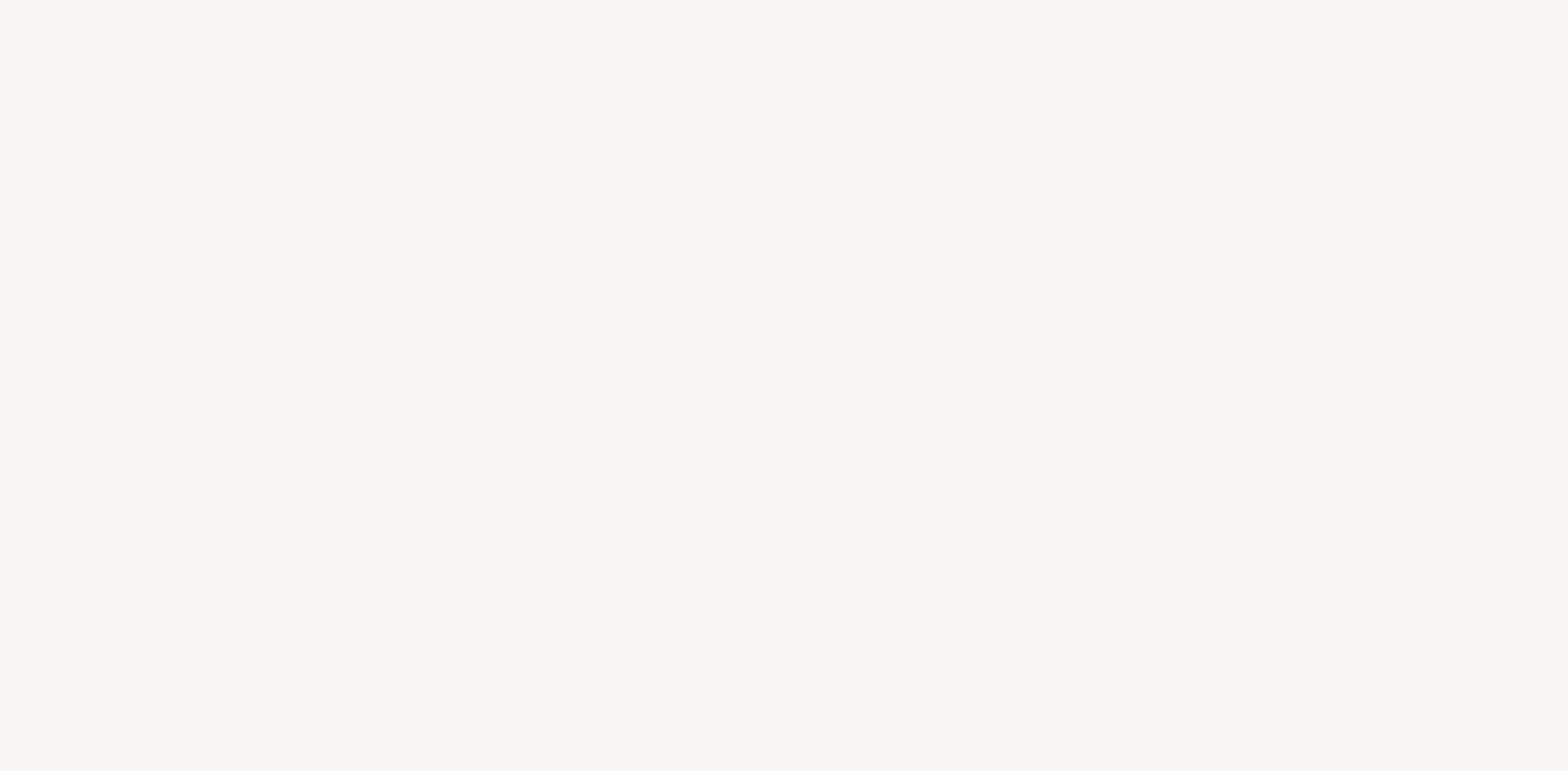
click at [984, 235] on div at bounding box center [784, 386] width 1568 height 771
